Goal: Navigation & Orientation: Find specific page/section

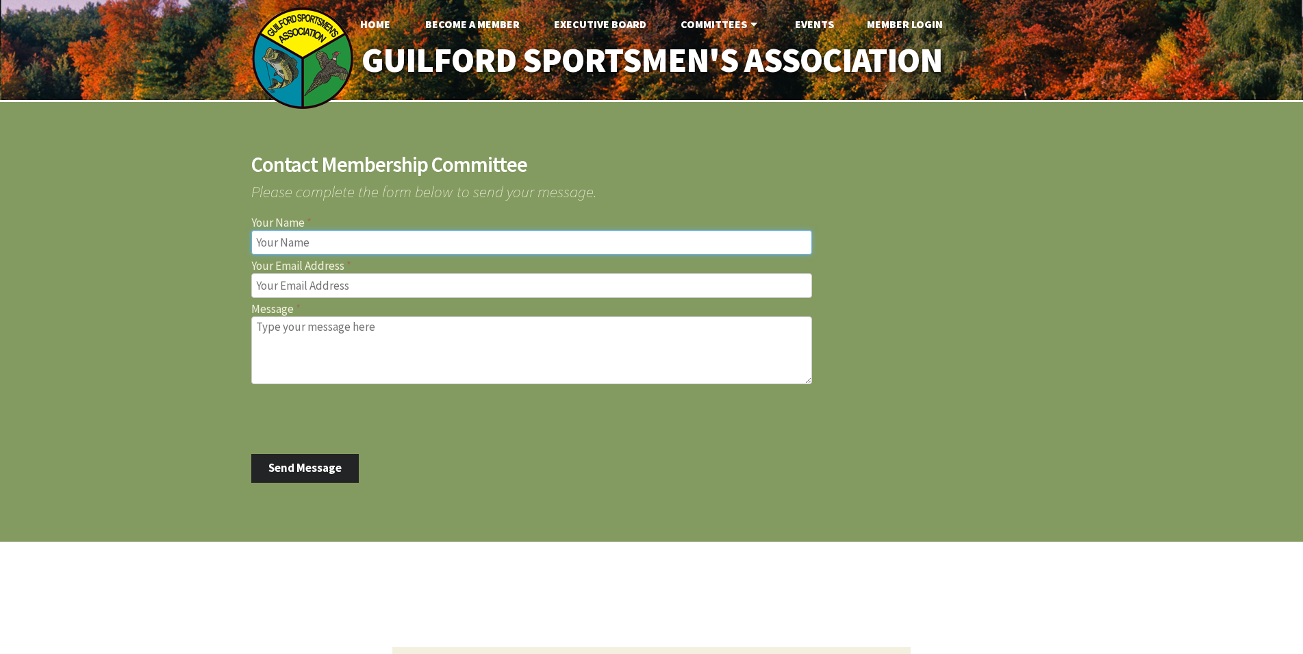
scroll to position [81, 0]
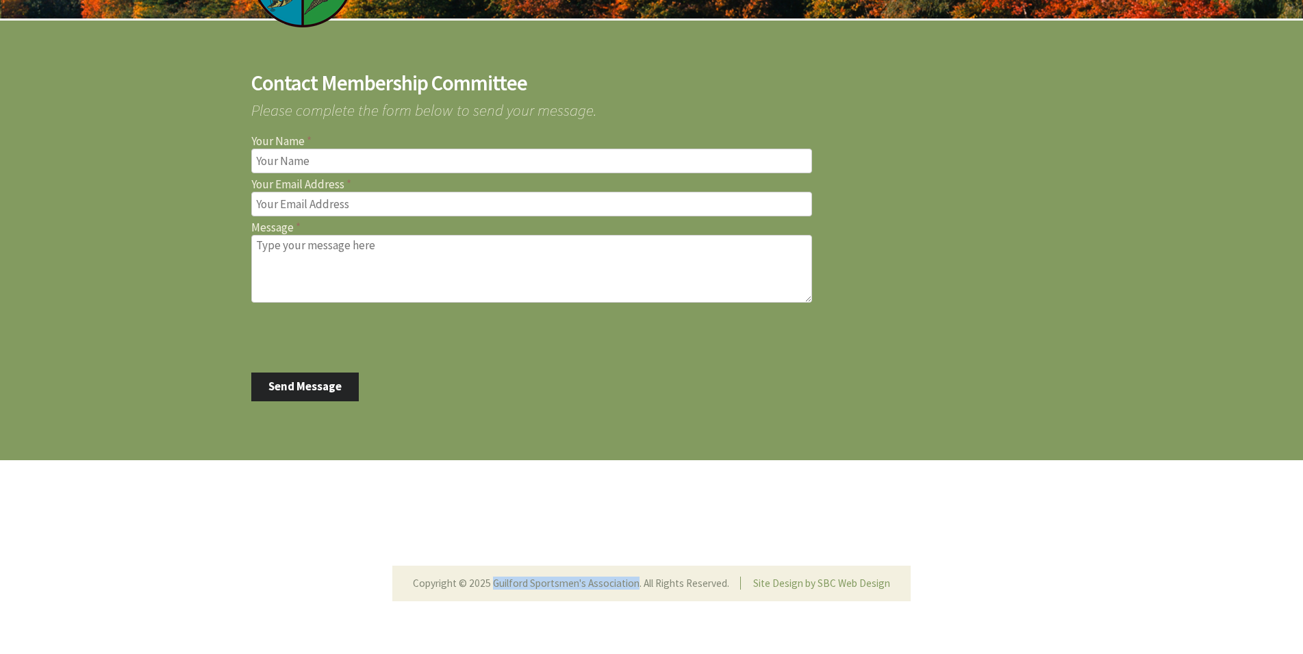
drag, startPoint x: 495, startPoint y: 583, endPoint x: 638, endPoint y: 581, distance: 143.1
click at [638, 581] on li "Copyright © 2025 Guilford Sportsmen's Association. All Rights Reserved." at bounding box center [576, 583] width 327 height 13
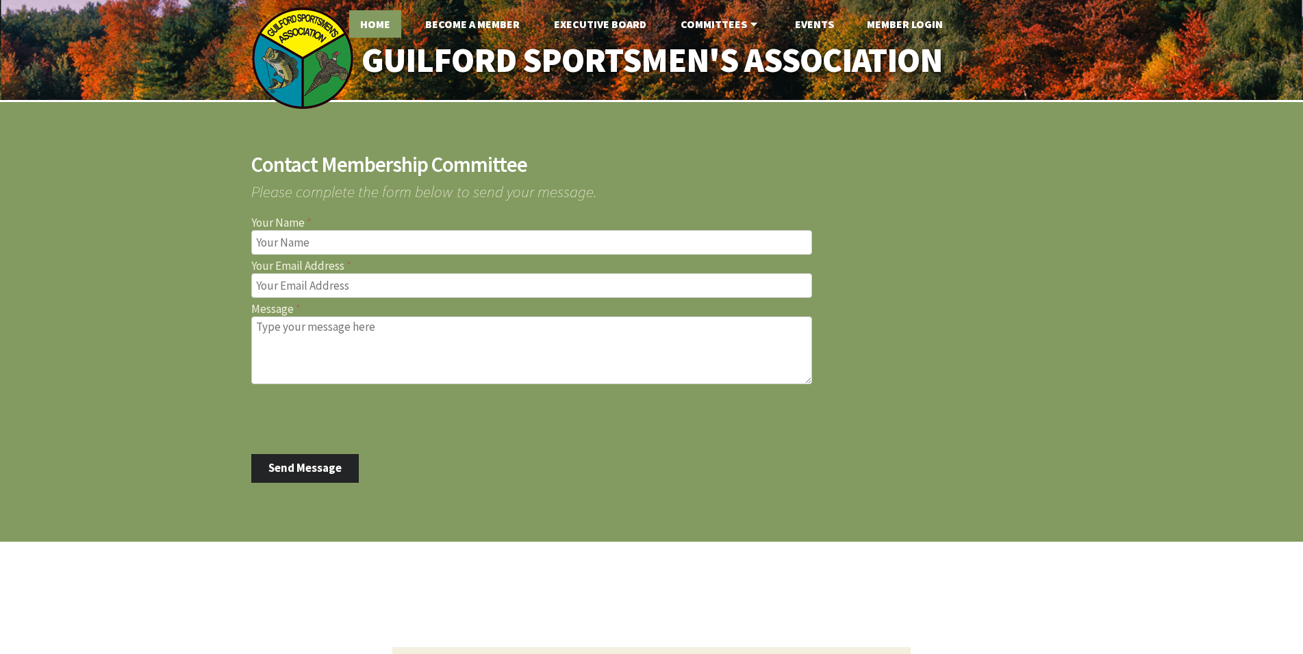
click at [381, 28] on link "Home" at bounding box center [375, 23] width 52 height 27
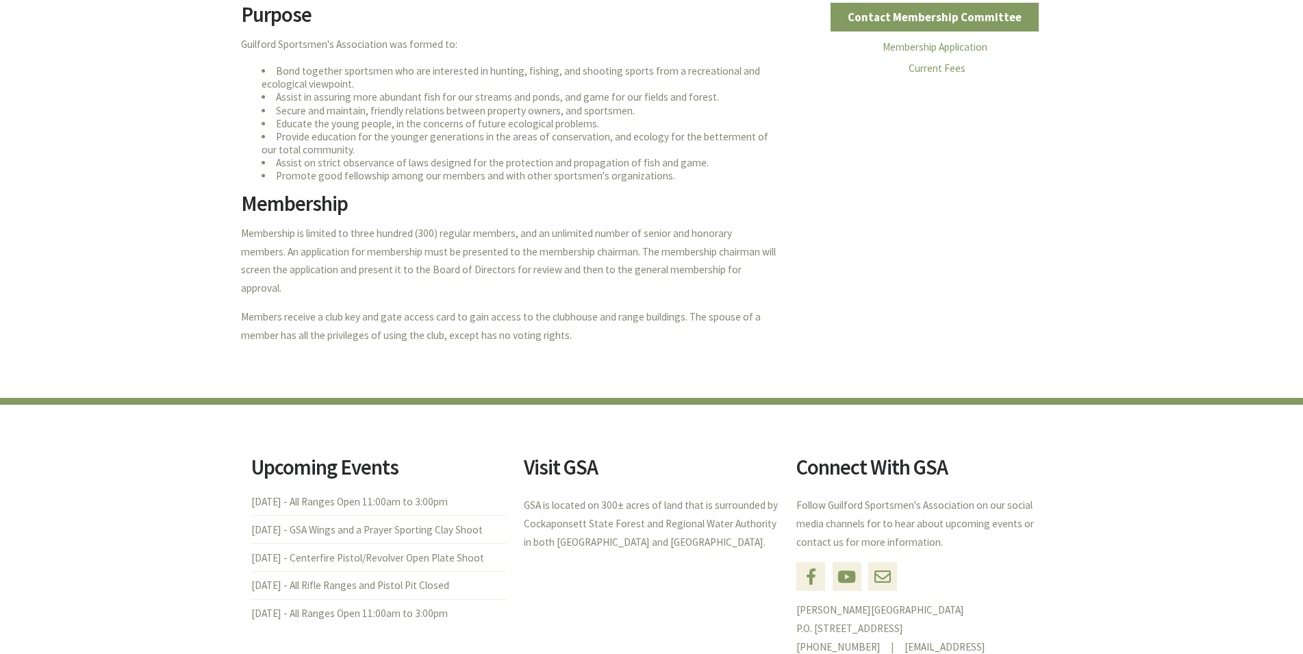
scroll to position [551, 0]
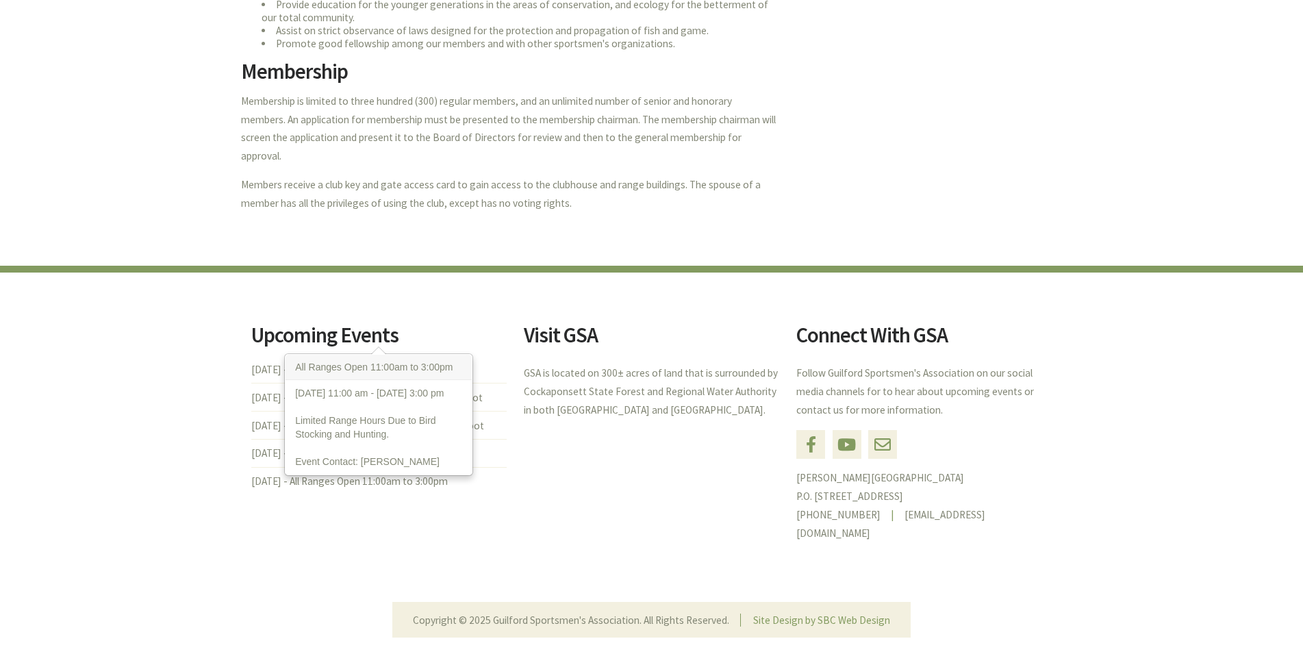
click at [425, 364] on li "Sat., Oct. 18 - All Ranges Open 11:00am to 3:00pm" at bounding box center [378, 373] width 255 height 19
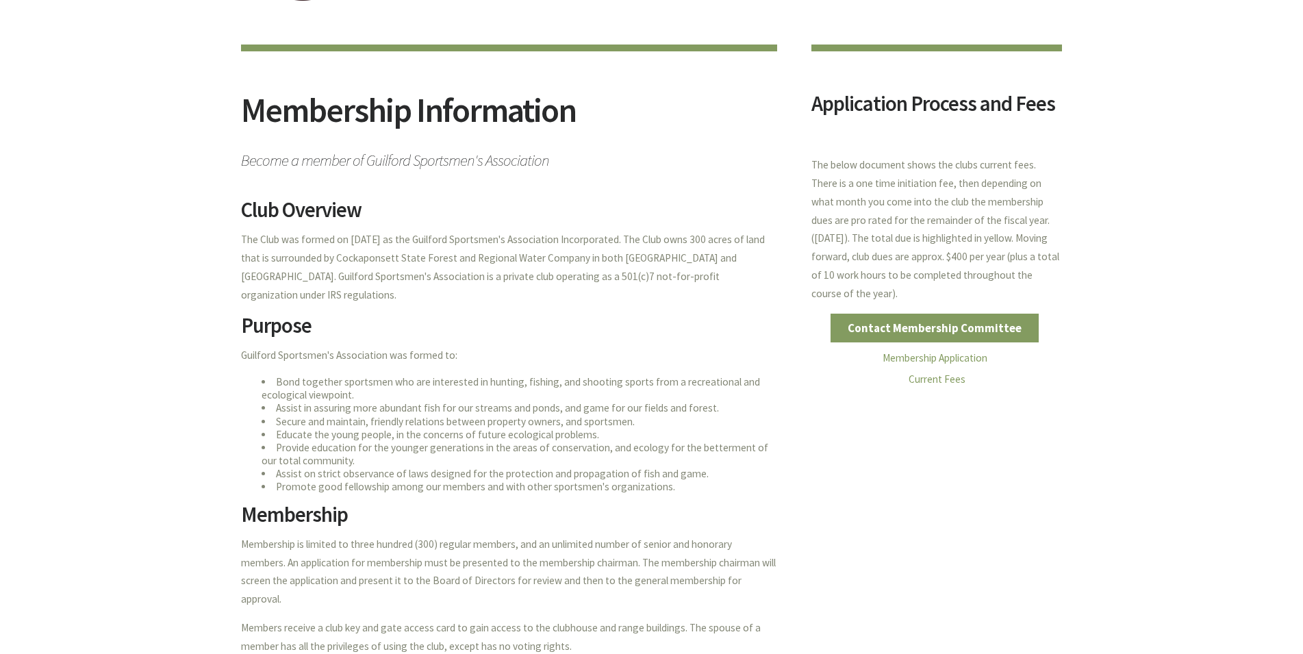
scroll to position [0, 0]
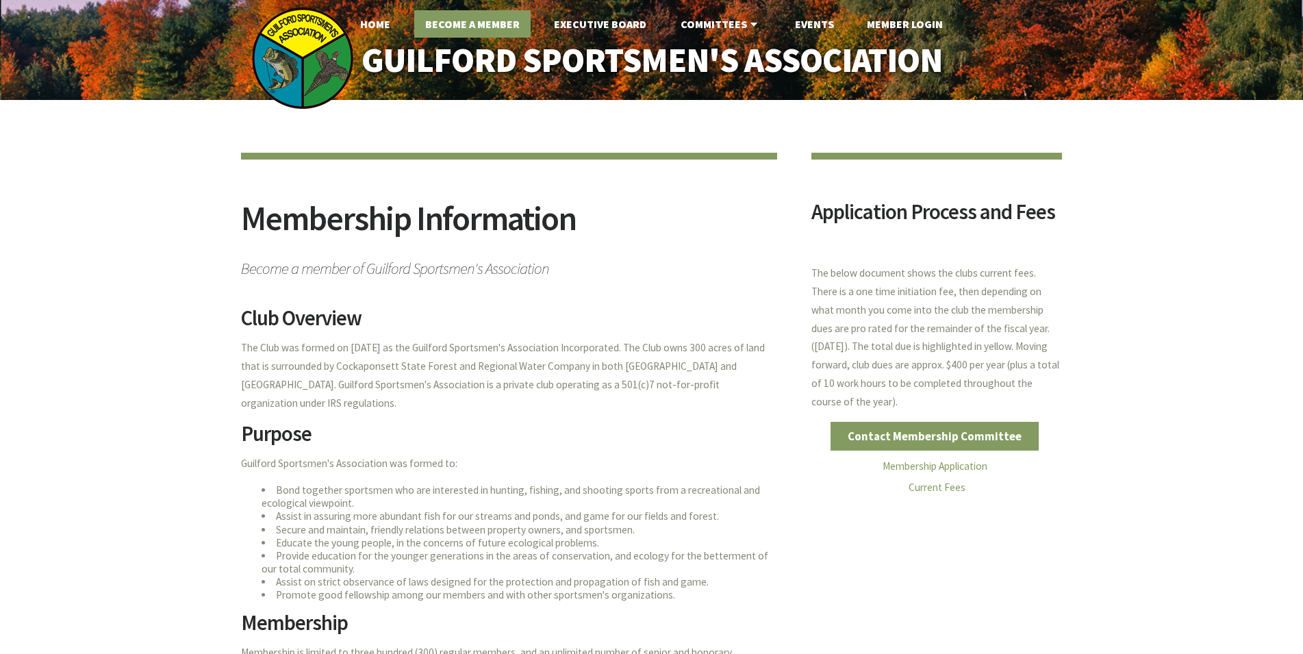
click at [496, 30] on link "Become A Member" at bounding box center [472, 23] width 116 height 27
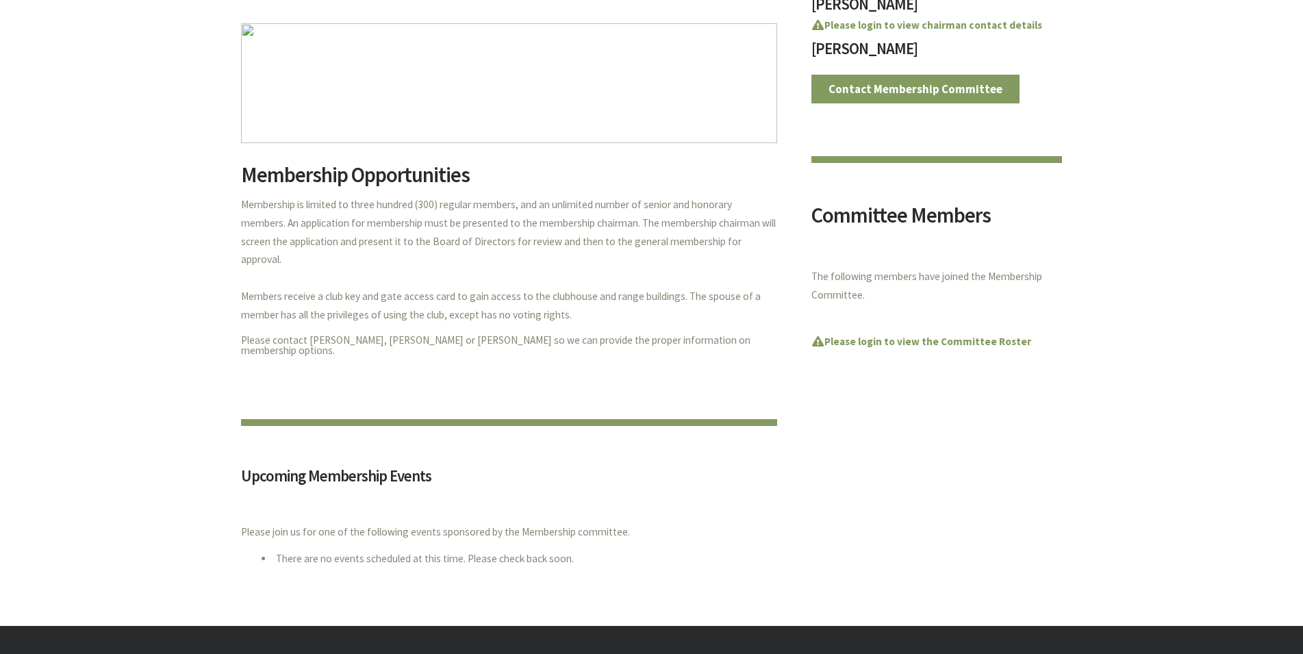
scroll to position [70, 0]
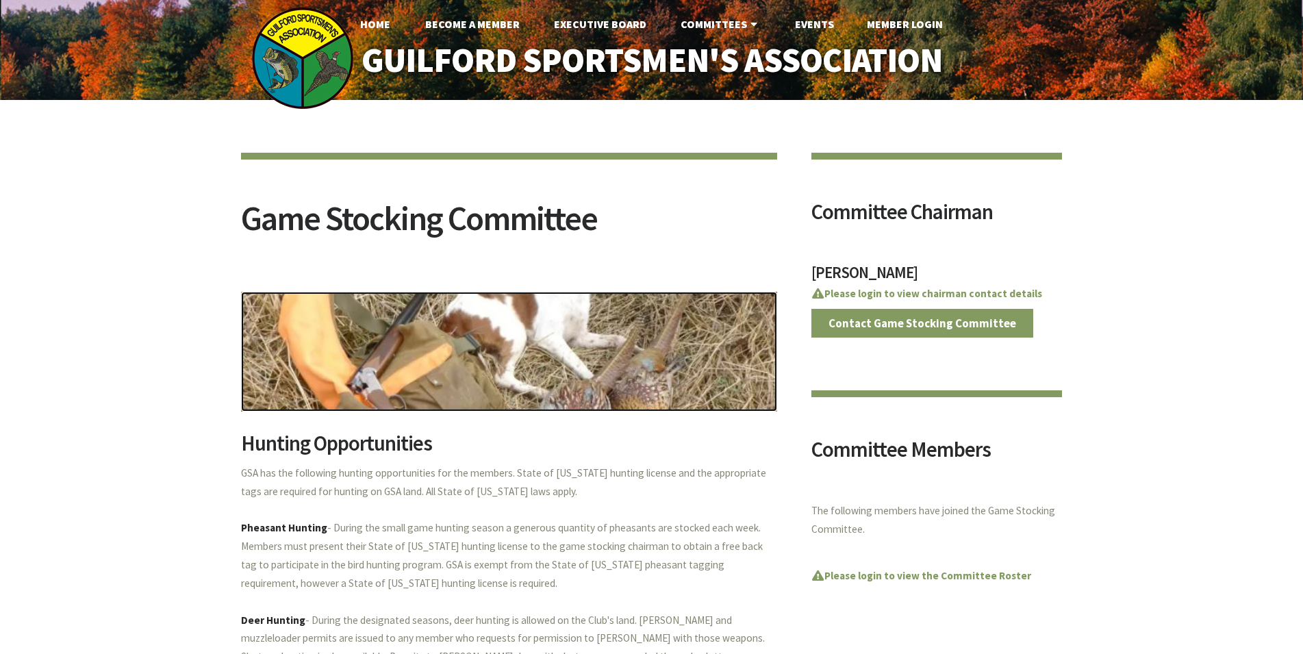
click at [616, 356] on img at bounding box center [509, 352] width 536 height 120
click at [310, 66] on img at bounding box center [302, 58] width 103 height 103
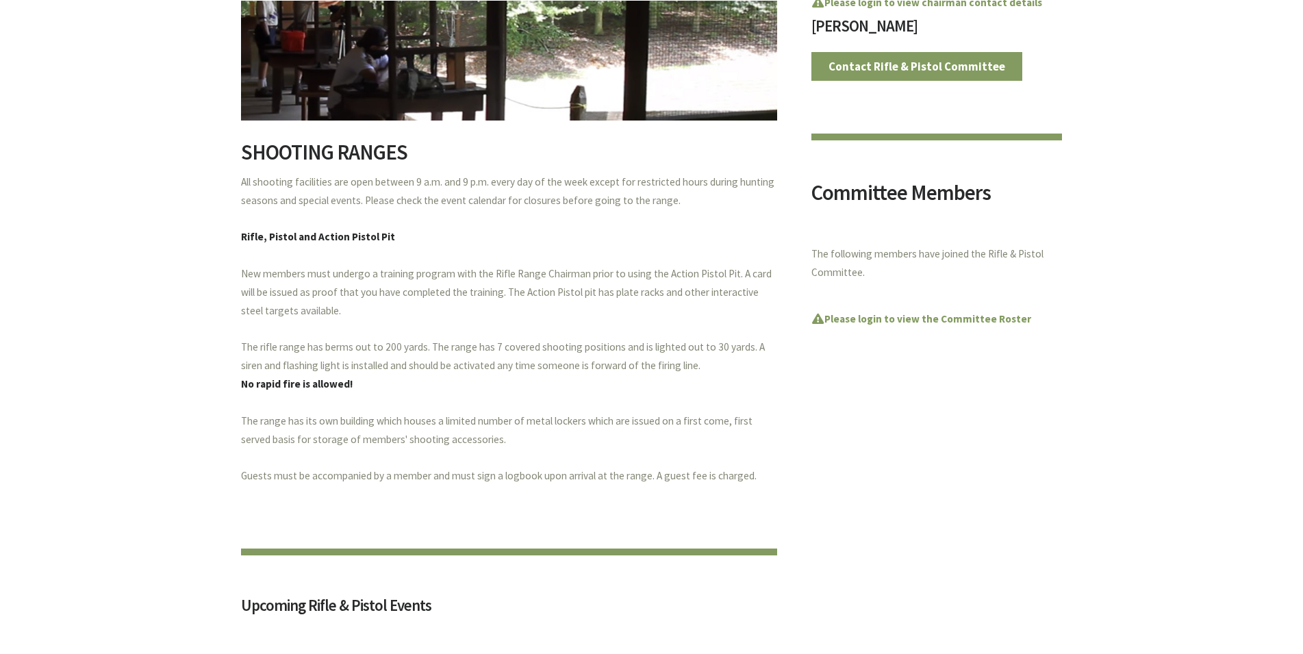
scroll to position [349, 0]
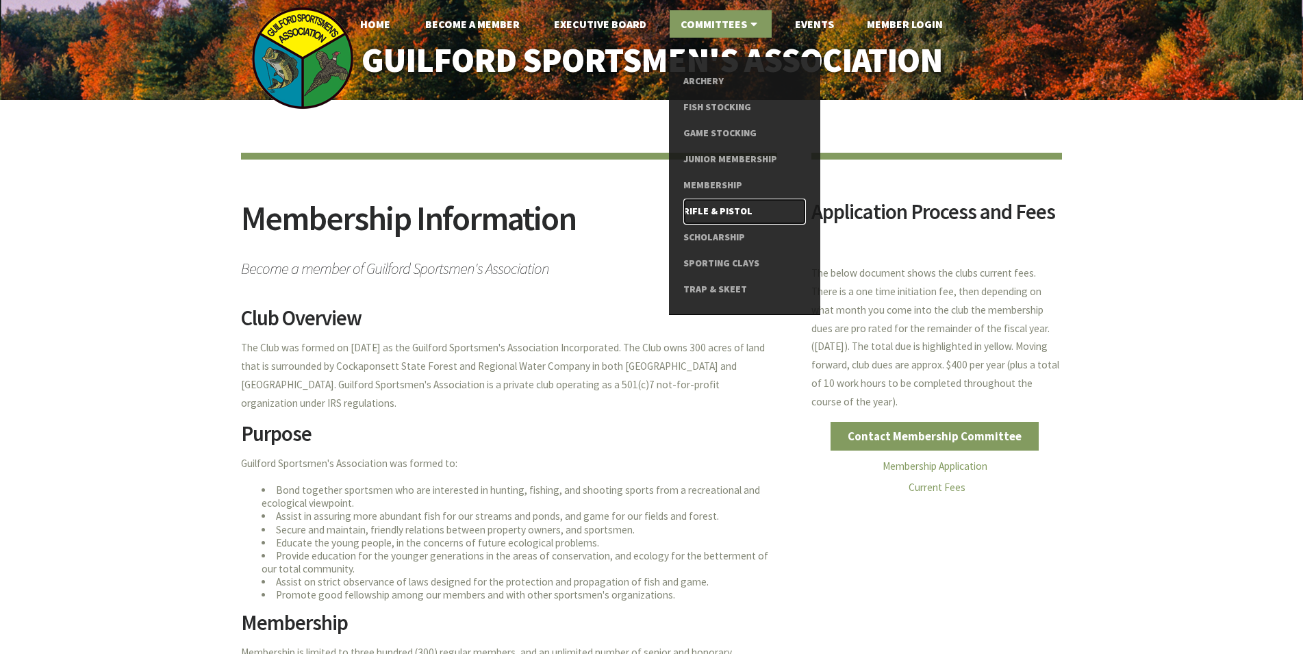
click at [732, 213] on link "Rifle & Pistol" at bounding box center [744, 212] width 123 height 26
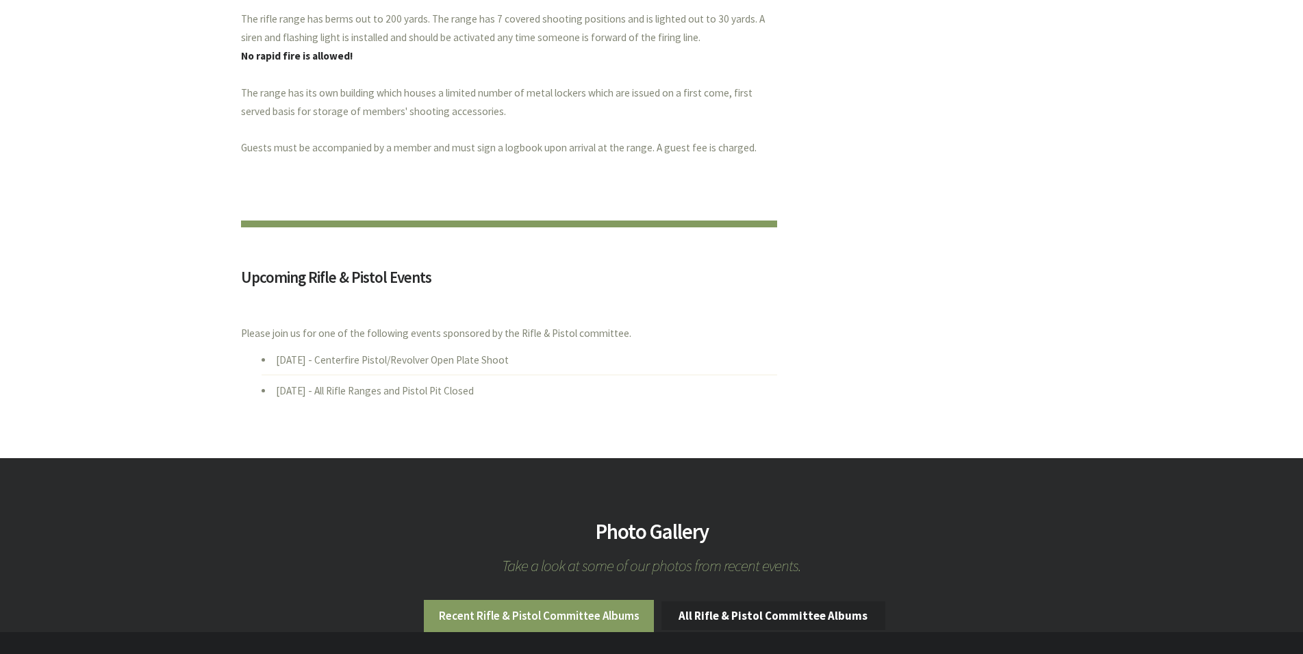
scroll to position [629, 0]
